Goal: Transaction & Acquisition: Book appointment/travel/reservation

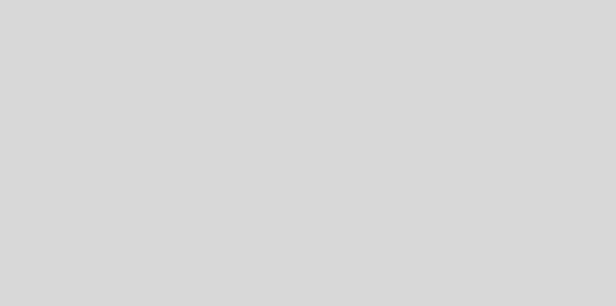
select select "es"
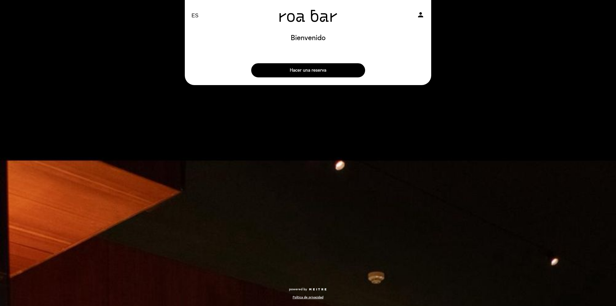
click at [316, 72] on button "Hacer una reserva" at bounding box center [308, 70] width 114 height 14
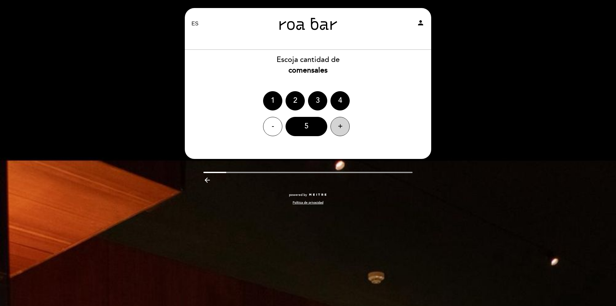
click at [339, 123] on div "+" at bounding box center [340, 126] width 19 height 19
click at [350, 124] on div "- 9 +" at bounding box center [308, 126] width 247 height 19
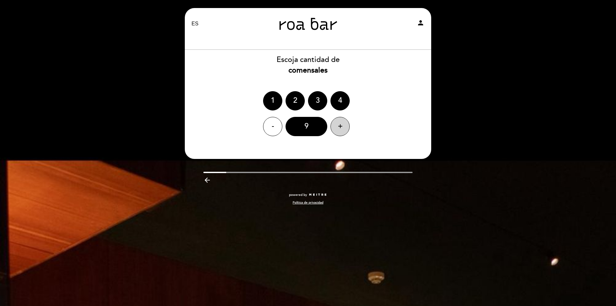
click at [344, 126] on div "+" at bounding box center [340, 126] width 19 height 19
click at [310, 131] on div "10" at bounding box center [307, 126] width 42 height 19
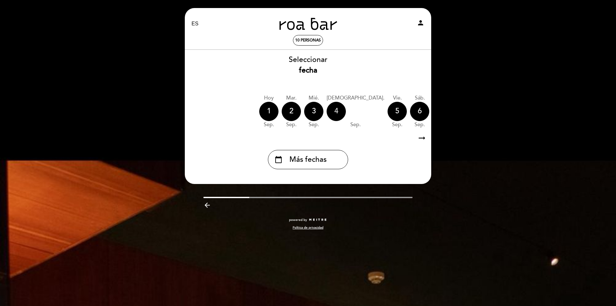
click at [340, 114] on div "4" at bounding box center [336, 111] width 19 height 19
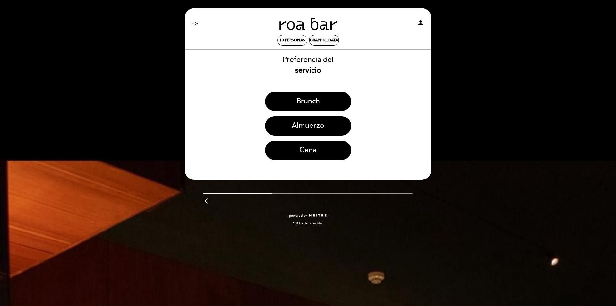
click at [318, 150] on button "Cena" at bounding box center [308, 150] width 86 height 19
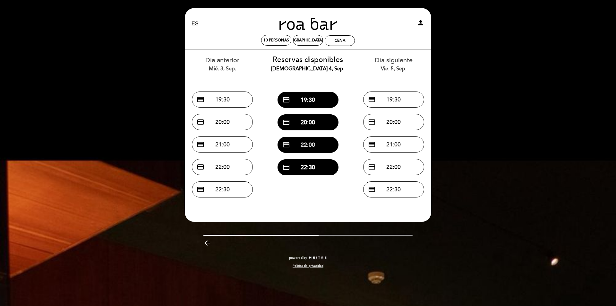
click at [316, 149] on button "credit_card 22:00" at bounding box center [308, 145] width 61 height 16
